Goal: Information Seeking & Learning: Find specific fact

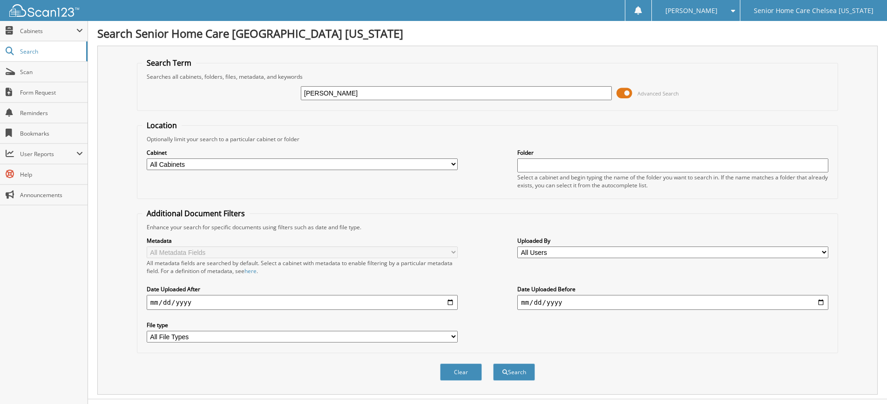
type input "[PERSON_NAME]"
click at [493, 363] on button "Search" at bounding box center [514, 371] width 42 height 17
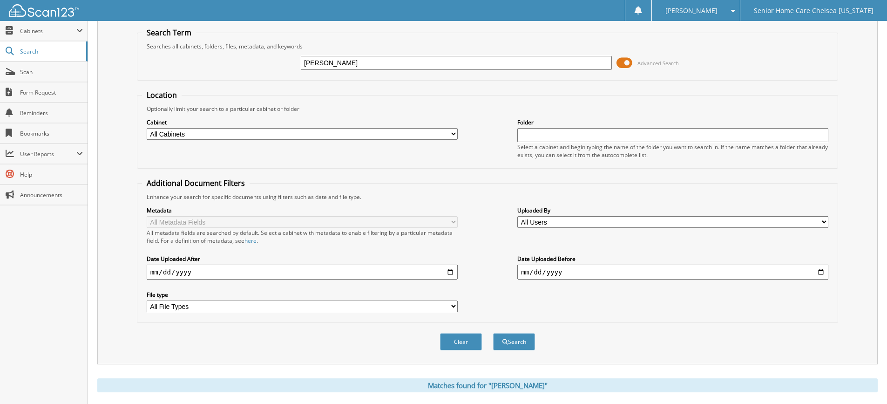
scroll to position [47, 0]
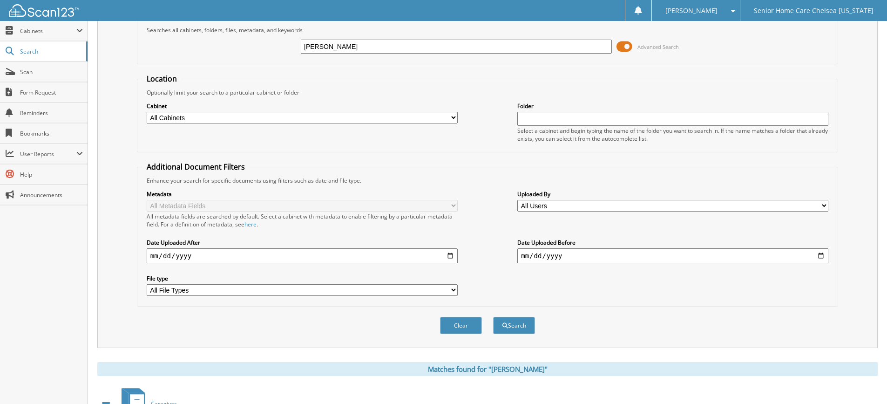
click at [371, 42] on input "marie" at bounding box center [456, 47] width 311 height 14
type input "m"
type input "colo"
click at [493, 317] on button "Search" at bounding box center [514, 325] width 42 height 17
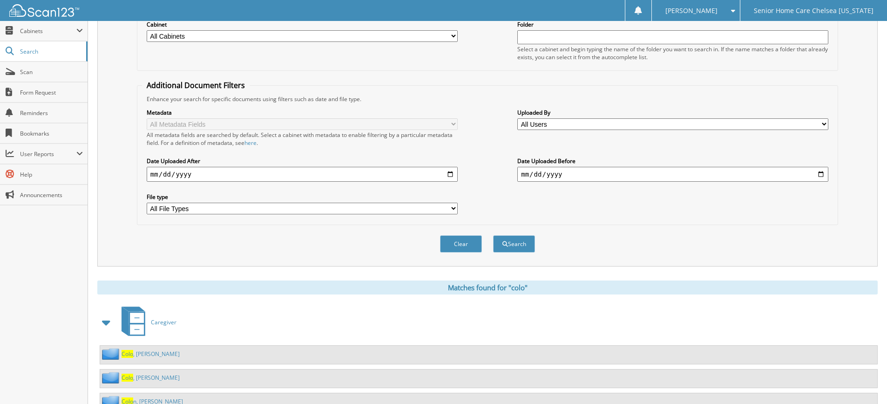
scroll to position [47, 0]
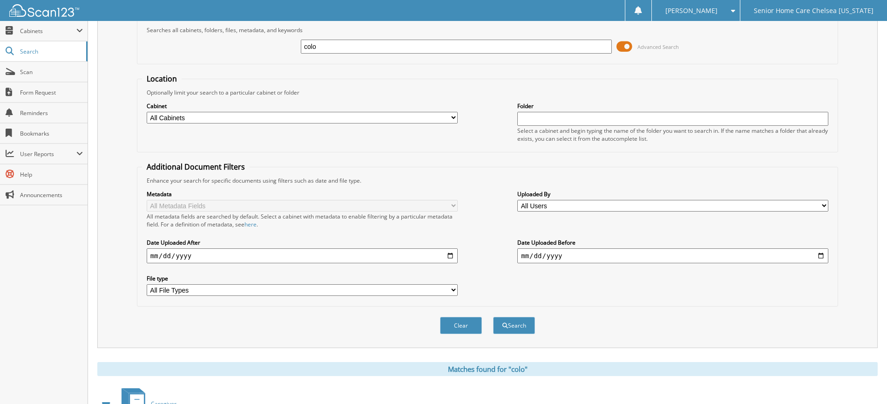
click at [349, 49] on input "colo" at bounding box center [456, 47] width 311 height 14
type input "c"
type input "[PERSON_NAME]"
click at [493, 317] on button "Search" at bounding box center [514, 325] width 42 height 17
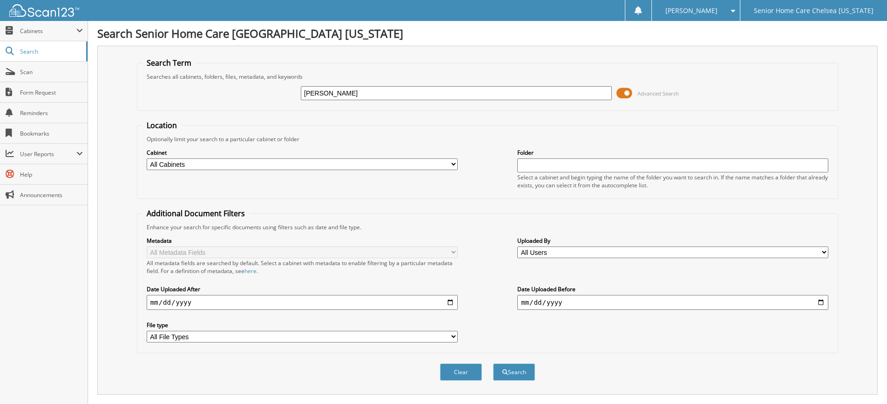
click at [337, 90] on input "marie" at bounding box center [456, 93] width 311 height 14
type input "marie colo"
click at [493, 363] on button "Search" at bounding box center [514, 371] width 42 height 17
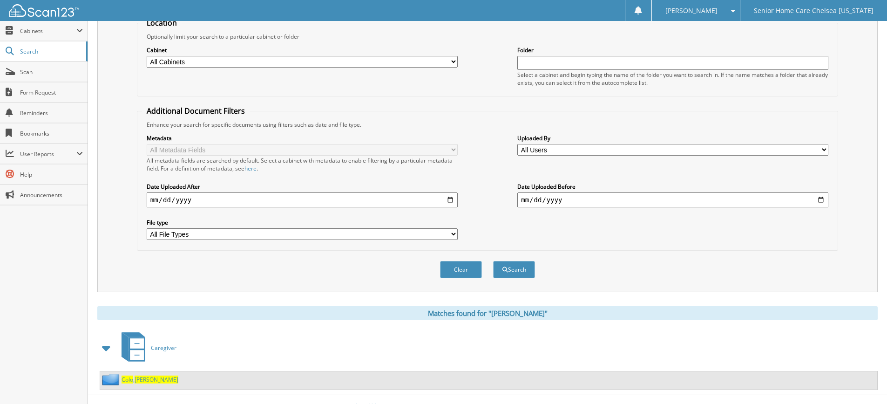
scroll to position [117, 0]
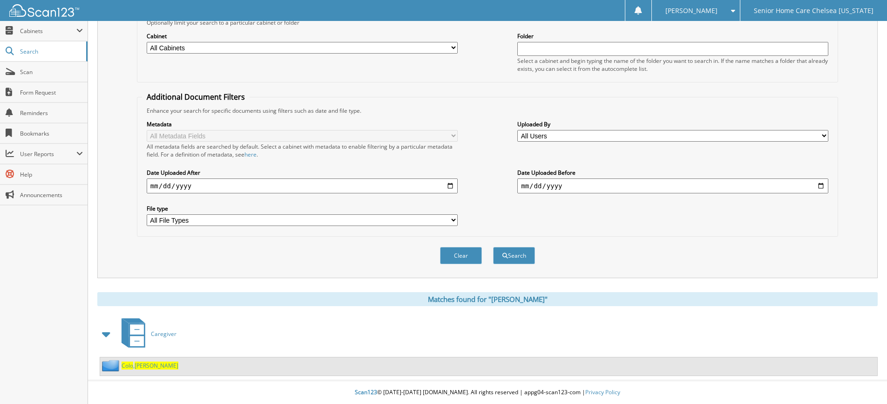
click at [140, 363] on span "[PERSON_NAME]" at bounding box center [157, 365] width 44 height 8
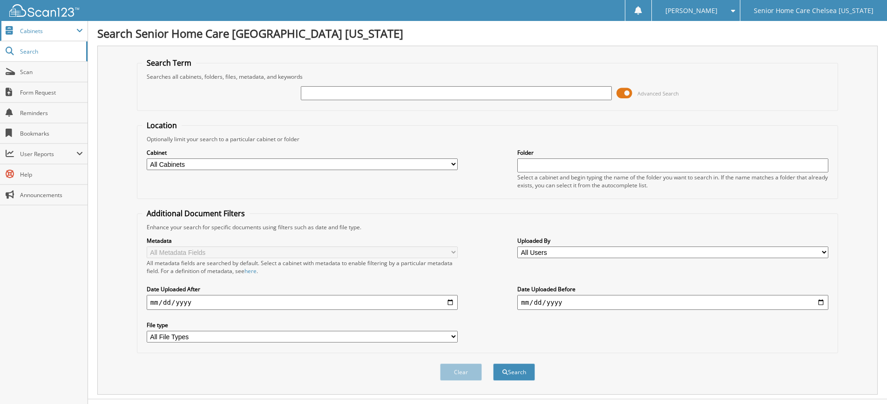
click at [36, 33] on span "Cabinets" at bounding box center [48, 31] width 56 height 8
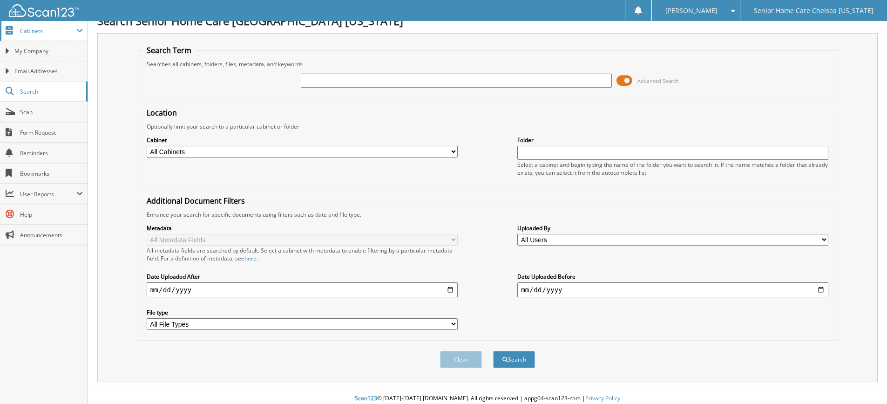
scroll to position [19, 0]
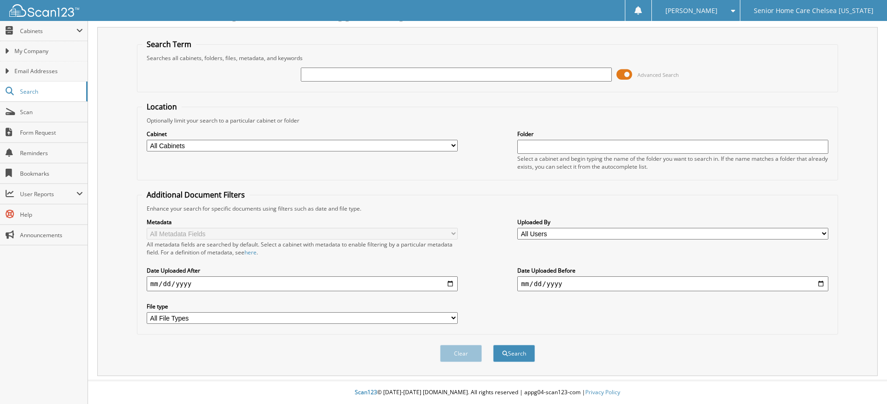
click at [325, 73] on input "text" at bounding box center [456, 75] width 311 height 14
click at [35, 37] on span "Cabinets" at bounding box center [44, 31] width 88 height 20
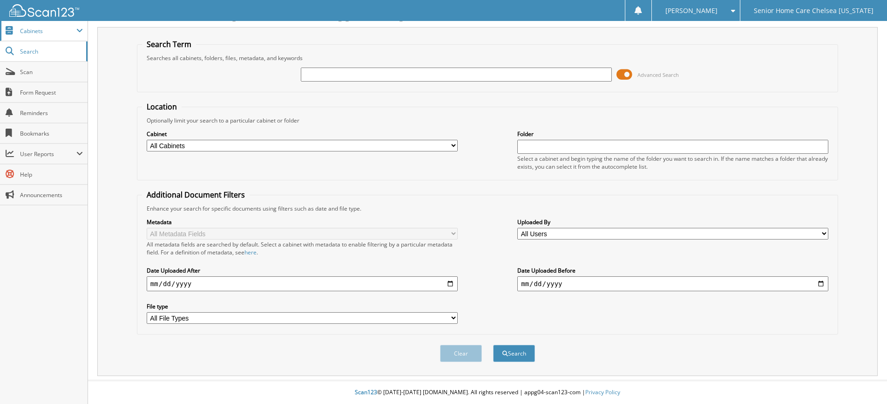
click at [34, 32] on span "Cabinets" at bounding box center [48, 31] width 56 height 8
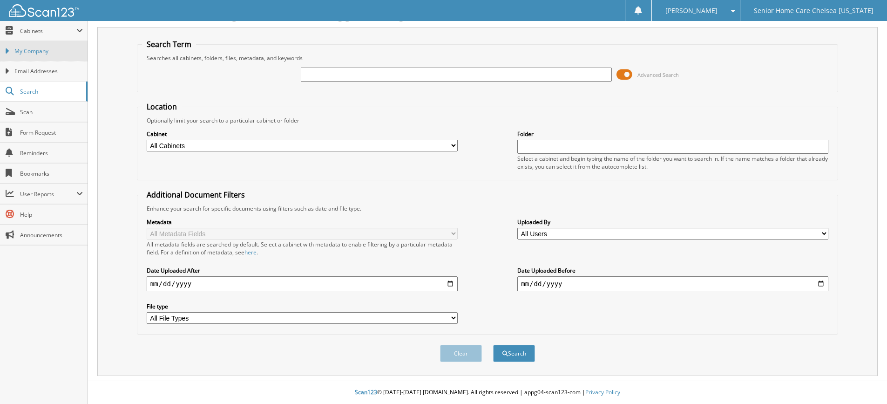
click at [41, 53] on span "My Company" at bounding box center [48, 51] width 68 height 8
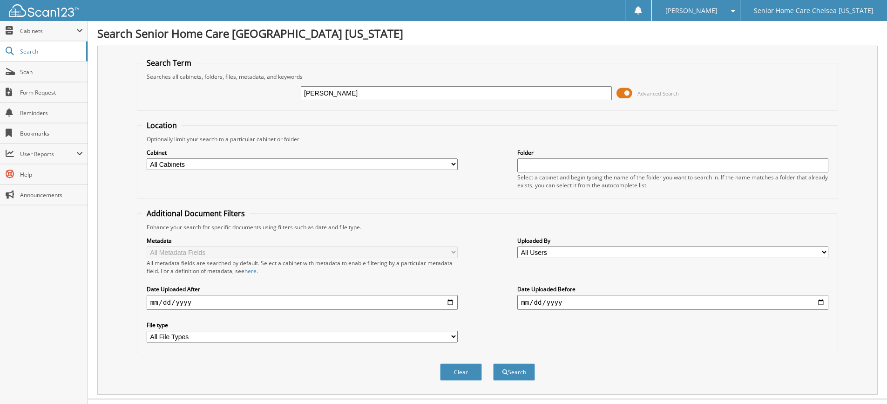
type input "[PERSON_NAME]"
click at [531, 372] on button "Search" at bounding box center [514, 371] width 42 height 17
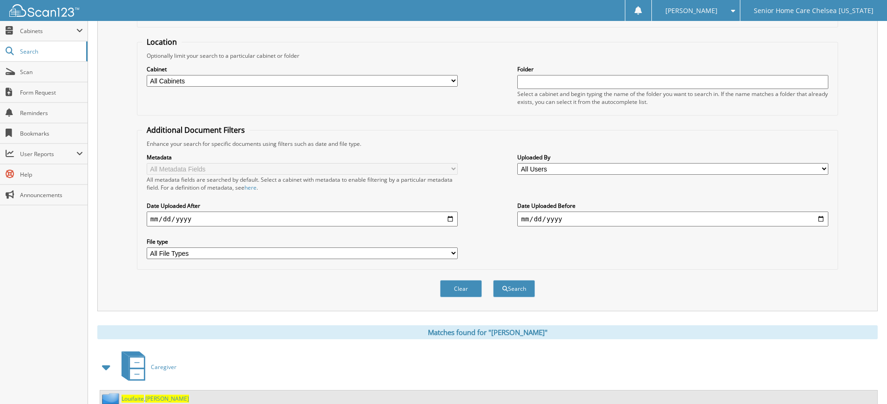
scroll to position [176, 0]
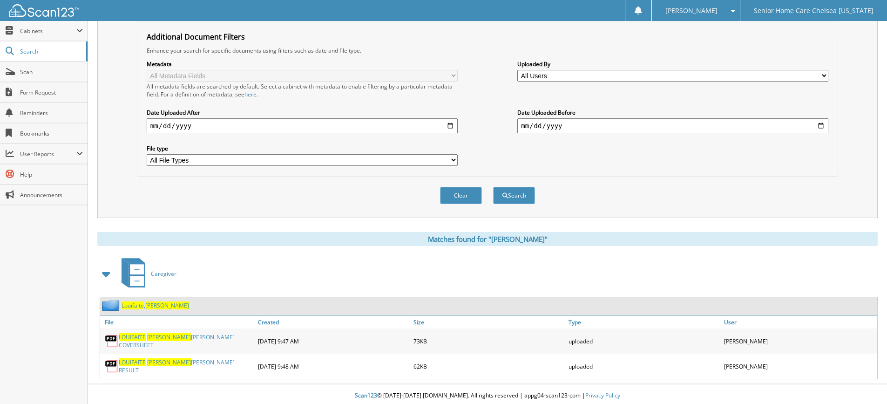
click at [151, 308] on span "Marie" at bounding box center [167, 305] width 44 height 8
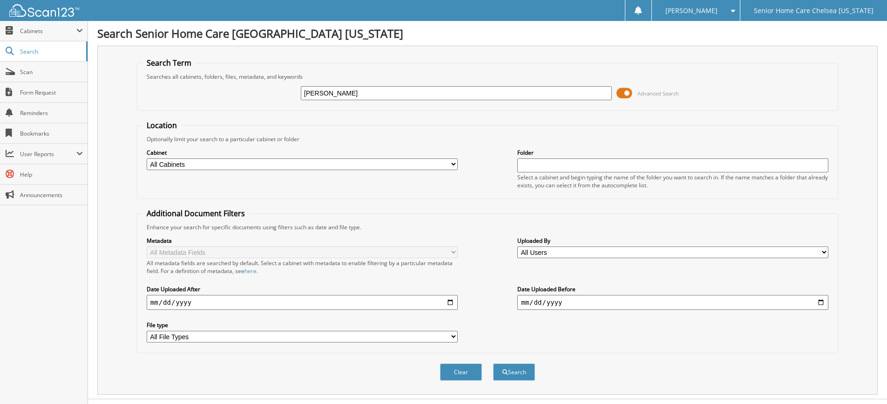
type input "[PERSON_NAME]"
click at [493, 363] on button "Search" at bounding box center [514, 371] width 42 height 17
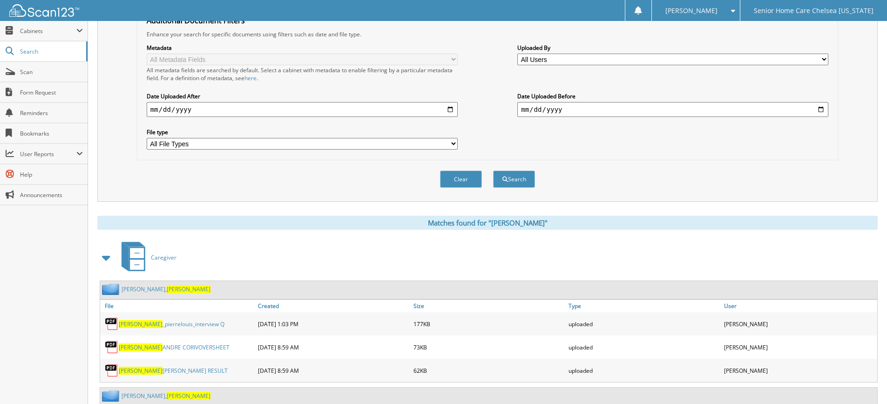
scroll to position [223, 0]
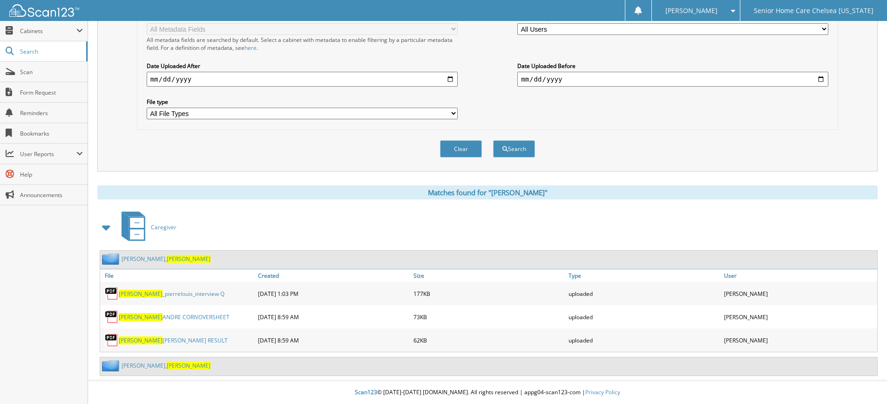
click at [167, 257] on span "Evelyne" at bounding box center [189, 259] width 44 height 8
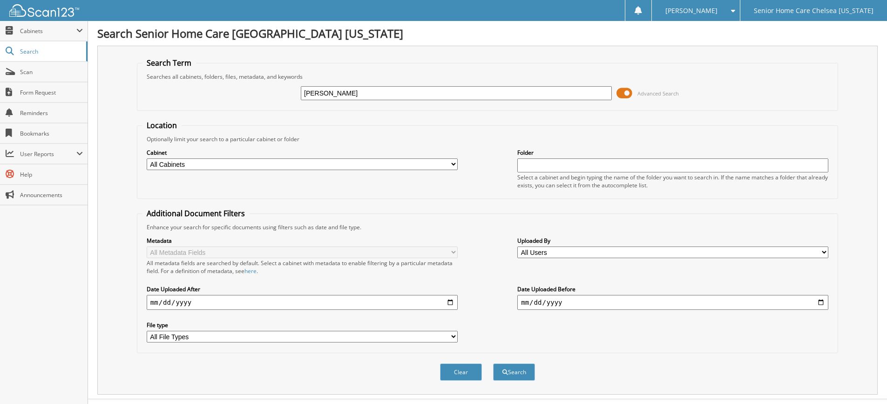
type input "[PERSON_NAME]"
click at [493, 363] on button "Search" at bounding box center [514, 371] width 42 height 17
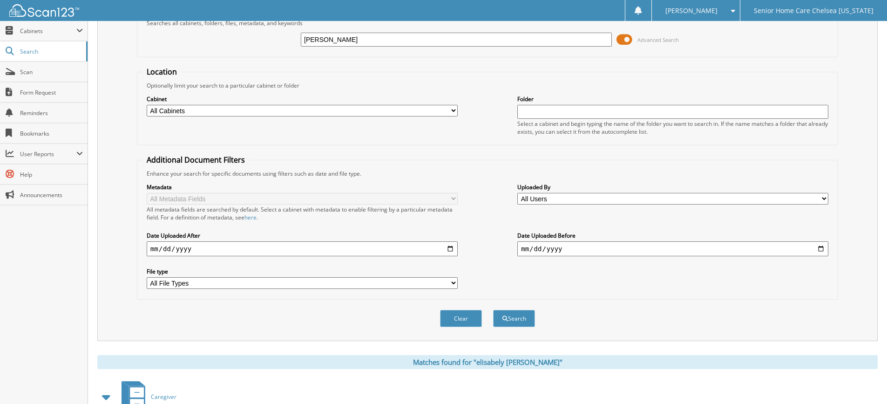
scroll to position [117, 0]
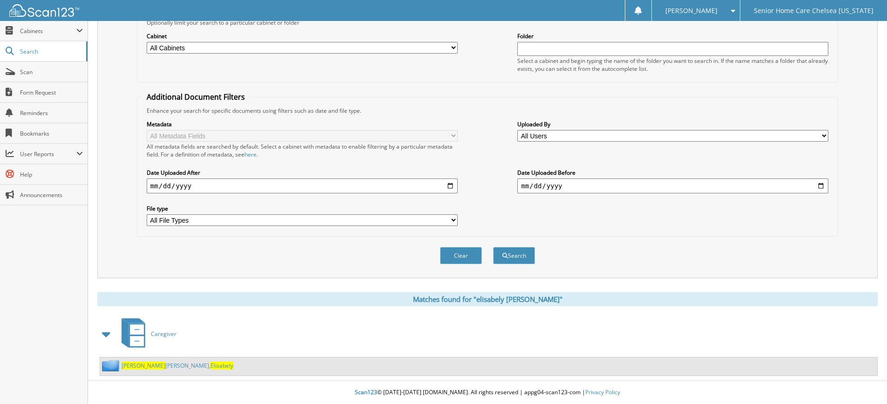
click at [210, 367] on span "Elisabely" at bounding box center [221, 365] width 23 height 8
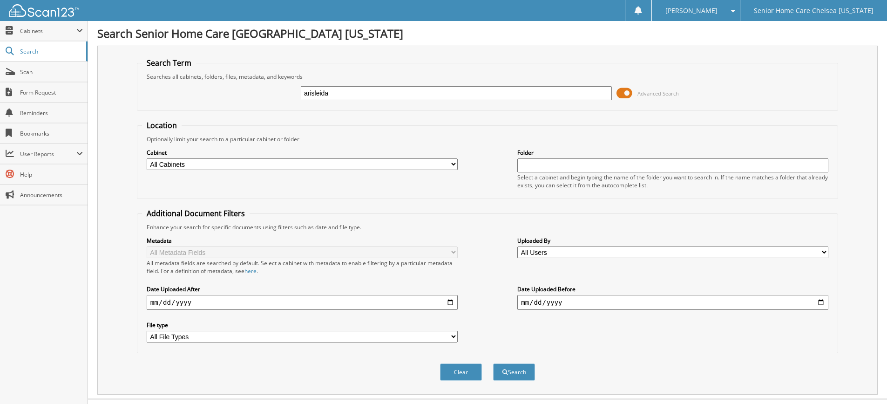
type input "arisleida"
click at [493, 363] on button "Search" at bounding box center [514, 371] width 42 height 17
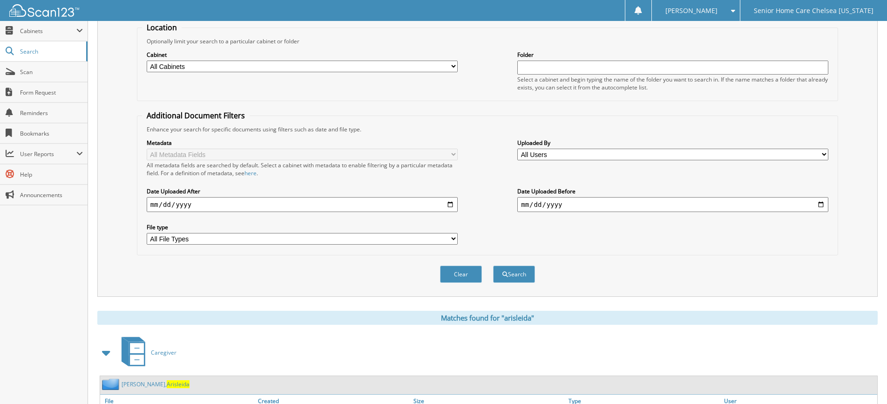
scroll to position [176, 0]
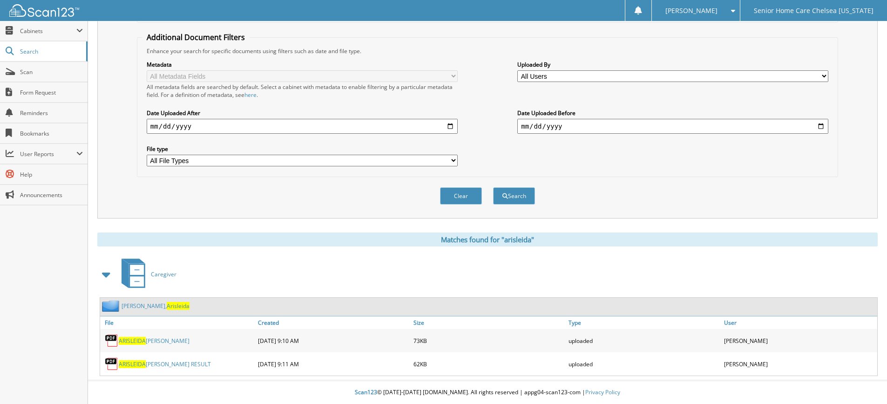
click at [147, 307] on link "[PERSON_NAME] [PERSON_NAME]" at bounding box center [156, 306] width 68 height 8
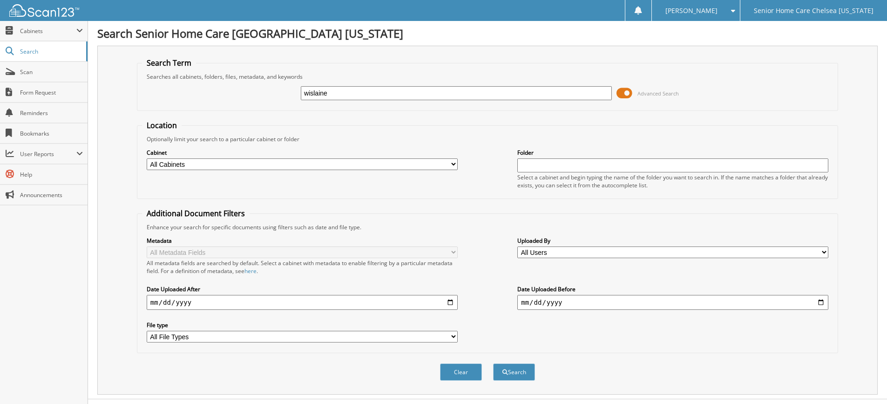
type input "wislaine"
click at [493, 363] on button "Search" at bounding box center [514, 371] width 42 height 17
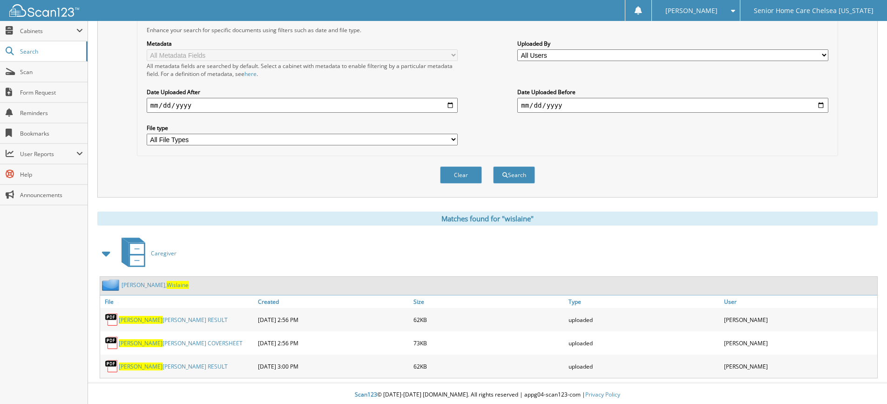
scroll to position [200, 0]
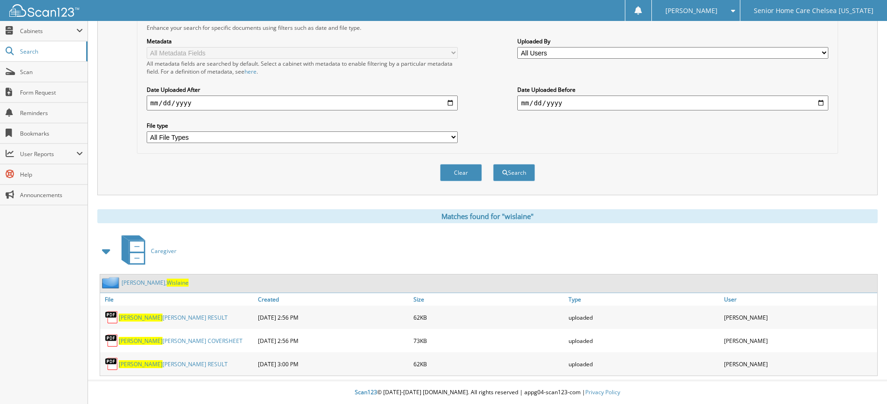
click at [149, 317] on link "WISLAINE ESTERLIN CORI RESULT" at bounding box center [173, 317] width 109 height 8
click at [167, 282] on span "Wislaine" at bounding box center [178, 282] width 22 height 8
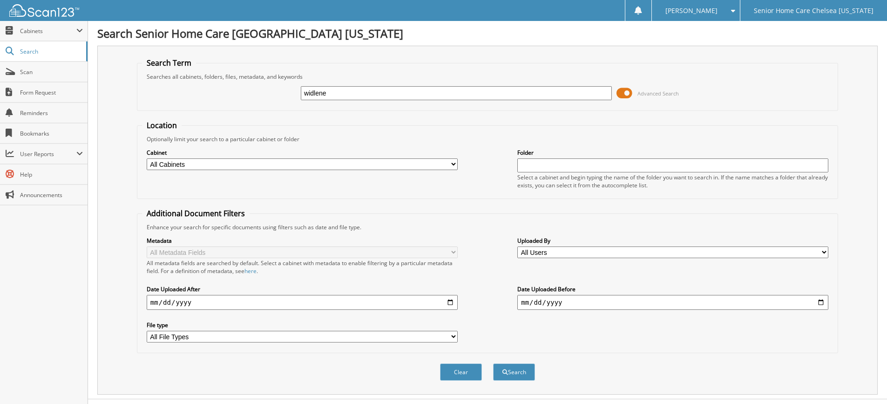
type input "widlene"
click at [493, 363] on button "Search" at bounding box center [514, 371] width 42 height 17
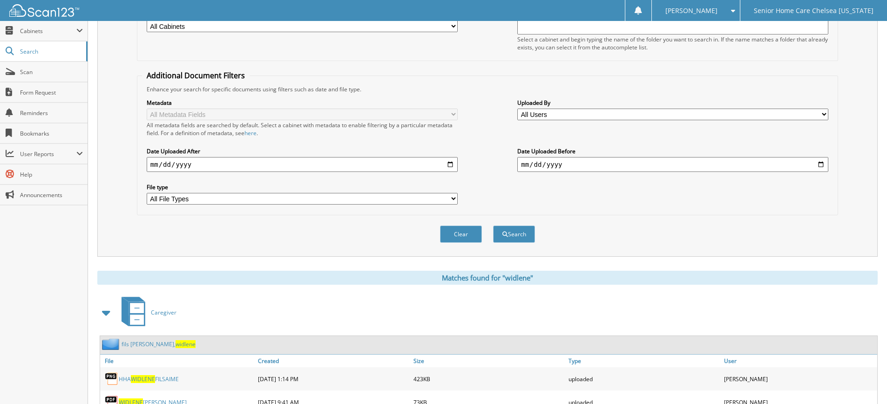
scroll to position [186, 0]
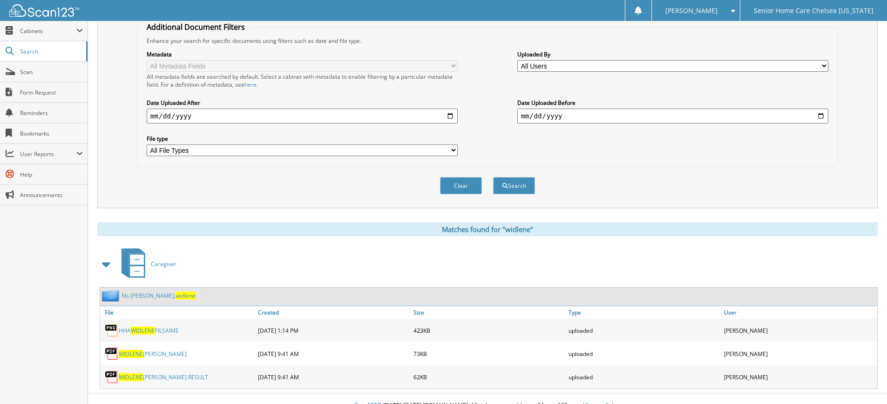
click at [135, 295] on link "fils aime, [PERSON_NAME]" at bounding box center [159, 295] width 74 height 8
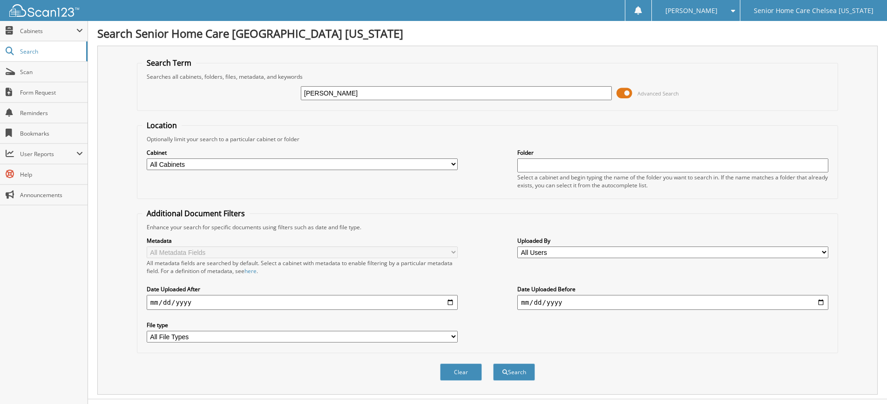
type input "santine"
click at [493, 363] on button "Search" at bounding box center [514, 371] width 42 height 17
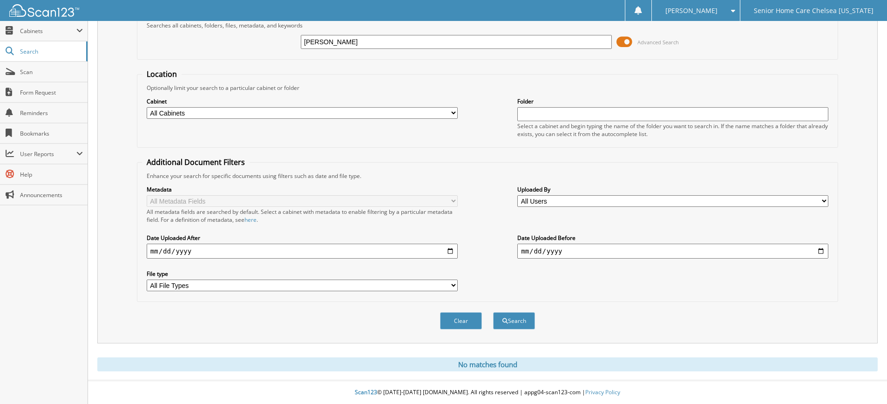
scroll to position [52, 0]
click at [337, 38] on input "[PERSON_NAME]" at bounding box center [456, 42] width 311 height 14
type input "s"
click at [33, 32] on span "Cabinets" at bounding box center [48, 31] width 56 height 8
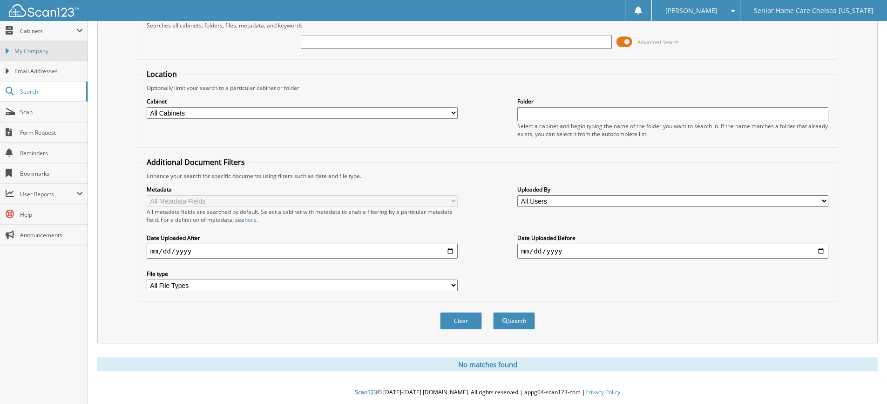
click at [36, 54] on span "My Company" at bounding box center [48, 51] width 68 height 8
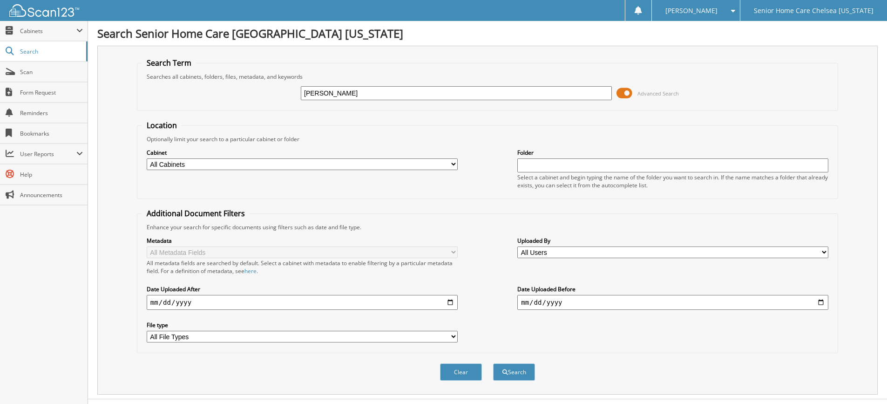
type input "[PERSON_NAME]"
click at [493, 363] on button "Search" at bounding box center [514, 371] width 42 height 17
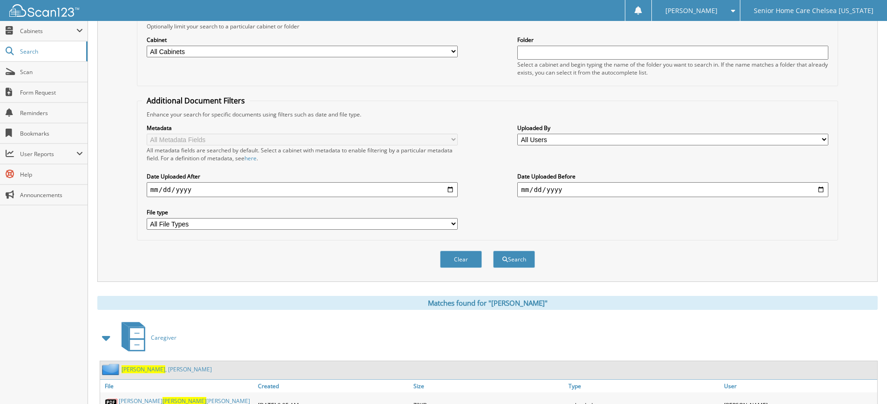
scroll to position [186, 0]
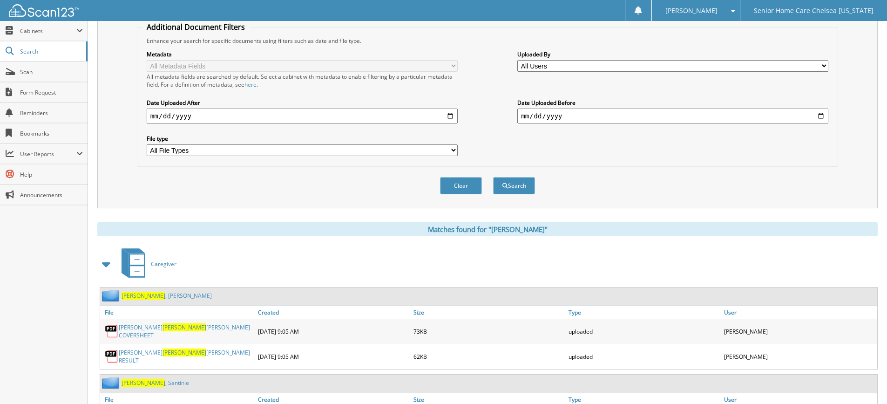
click at [139, 379] on link "[PERSON_NAME] , Santinie" at bounding box center [156, 383] width 68 height 8
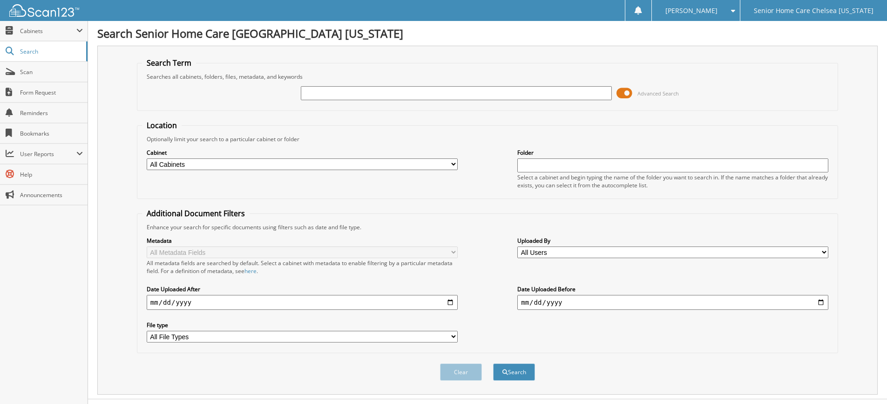
click at [330, 94] on input "text" at bounding box center [456, 93] width 311 height 14
type input "nelly"
click at [493, 363] on button "Search" at bounding box center [514, 371] width 42 height 17
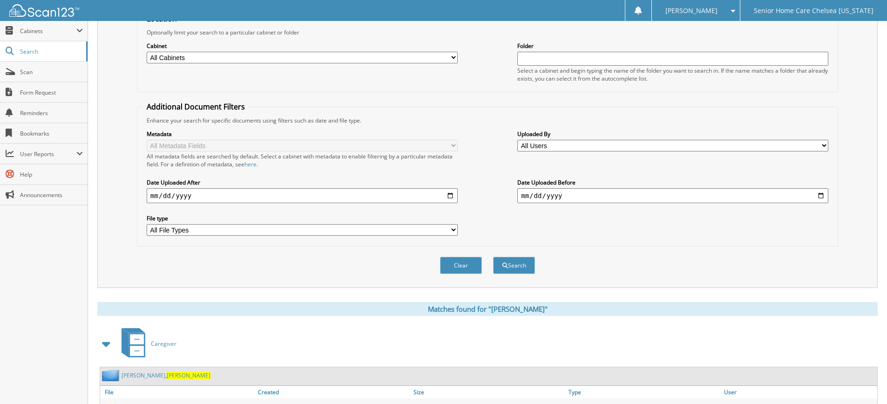
scroll to position [140, 0]
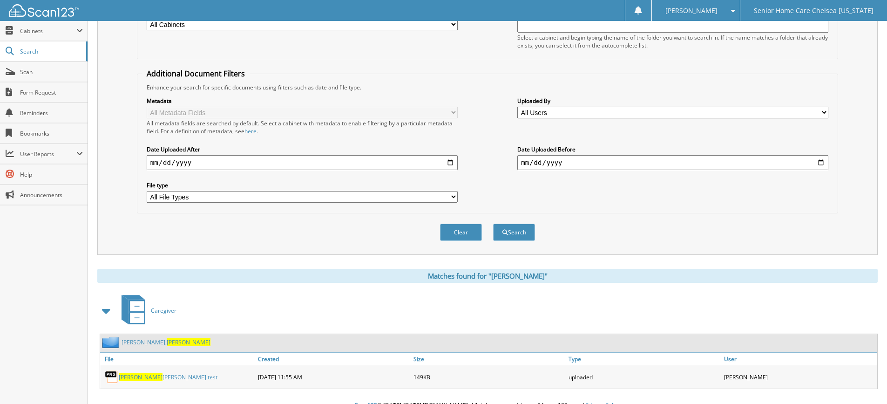
click at [136, 345] on link "[PERSON_NAME]" at bounding box center [166, 342] width 89 height 8
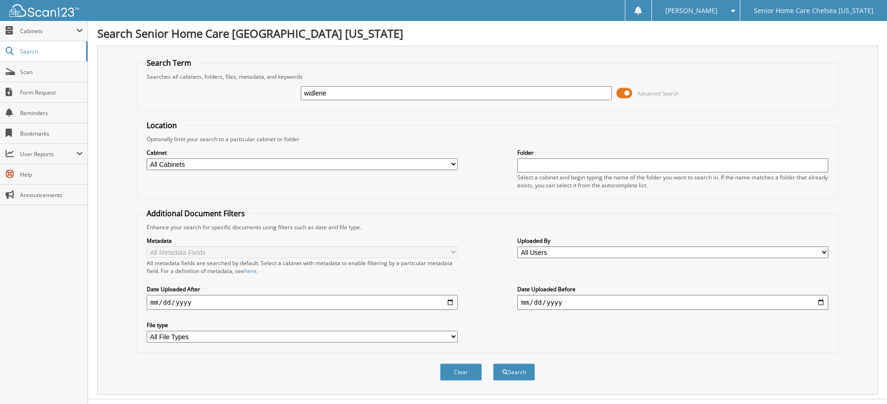
type input "widlene"
click at [493, 363] on button "Search" at bounding box center [514, 371] width 42 height 17
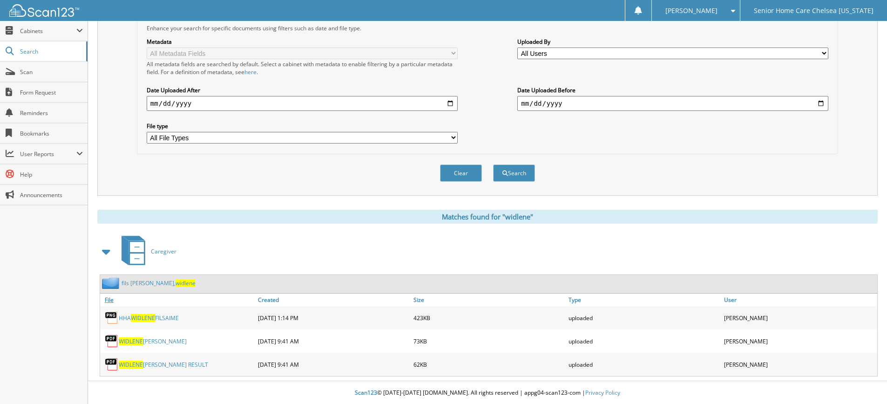
scroll to position [200, 0]
click at [176, 284] on span "widlene" at bounding box center [186, 282] width 20 height 8
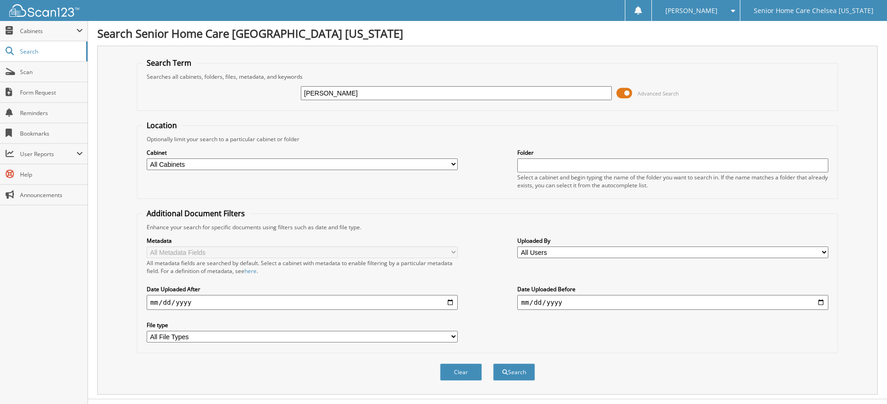
type input "[PERSON_NAME]"
click at [493, 363] on button "Search" at bounding box center [514, 371] width 42 height 17
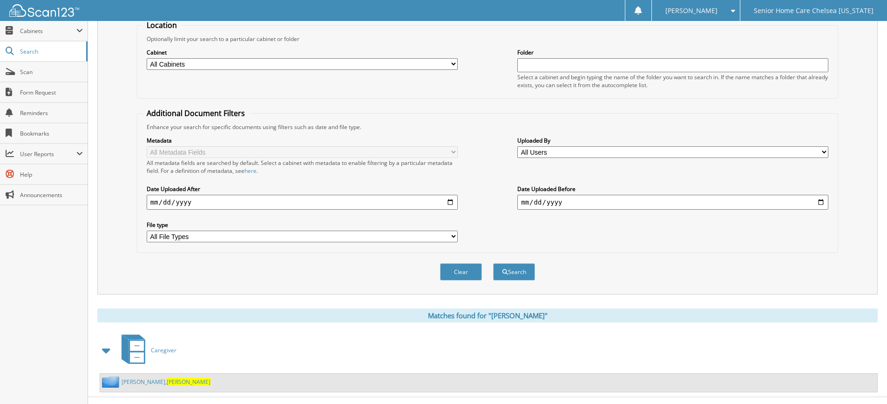
scroll to position [117, 0]
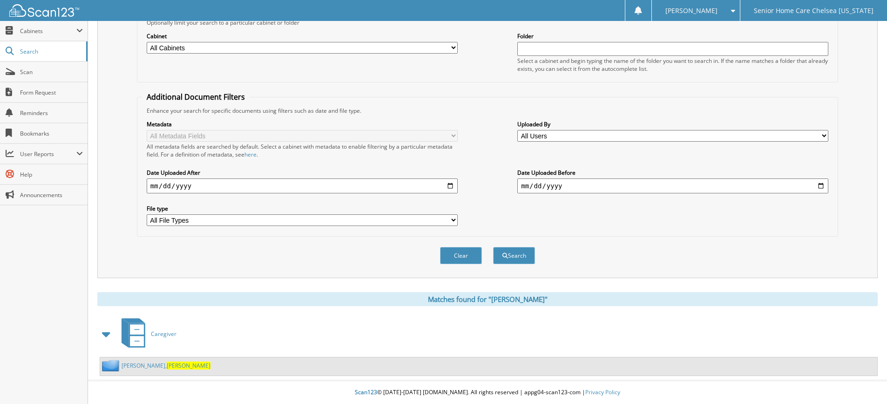
click at [129, 365] on link "[PERSON_NAME]" at bounding box center [166, 365] width 89 height 8
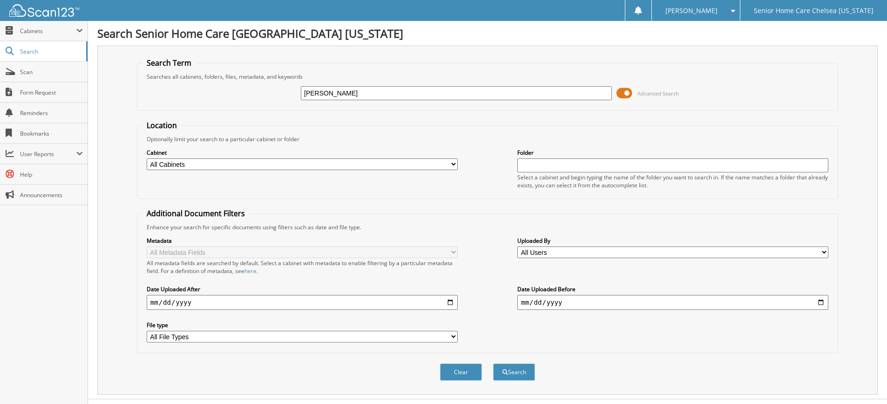
type input "[PERSON_NAME]"
click at [493, 363] on button "Search" at bounding box center [514, 371] width 42 height 17
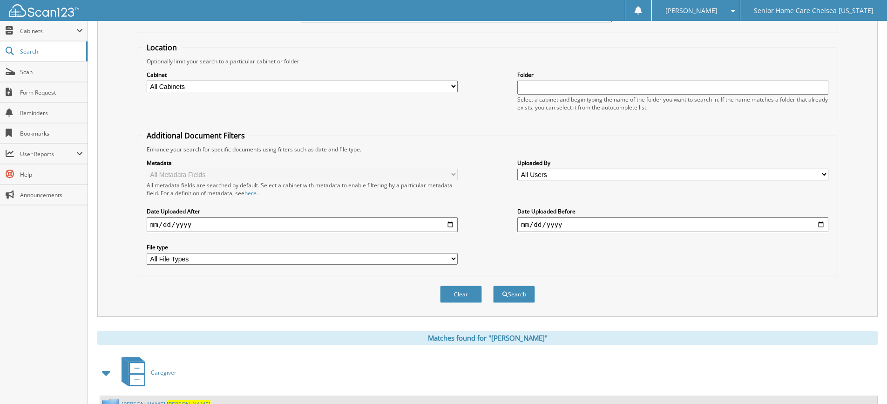
scroll to position [176, 0]
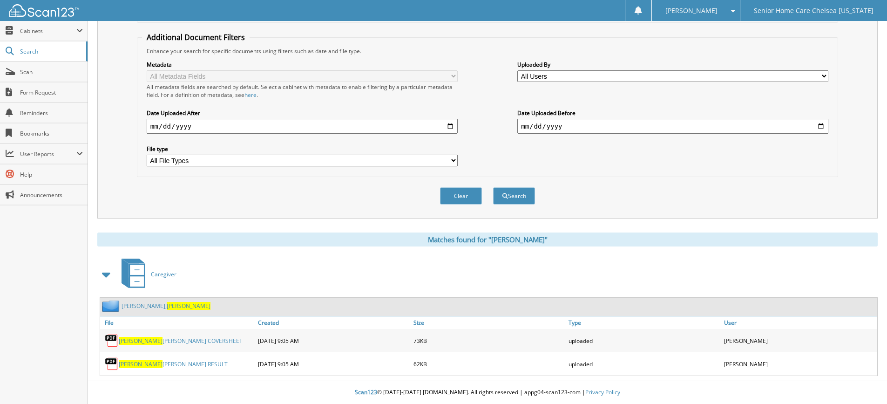
click at [167, 305] on span "[PERSON_NAME]" at bounding box center [189, 306] width 44 height 8
